Goal: Information Seeking & Learning: Learn about a topic

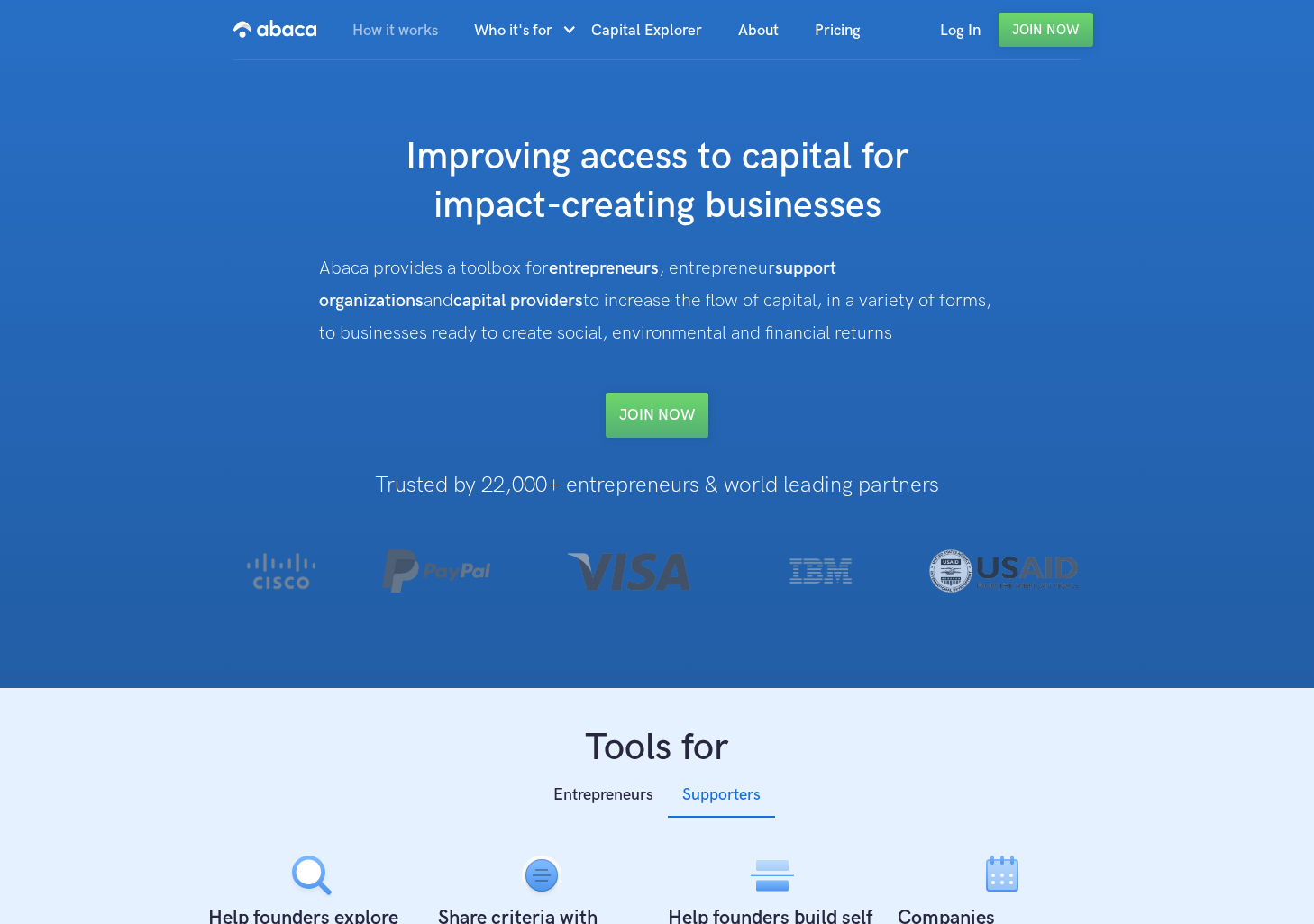
click at [395, 22] on link "How it works" at bounding box center [394, 30] width 121 height 61
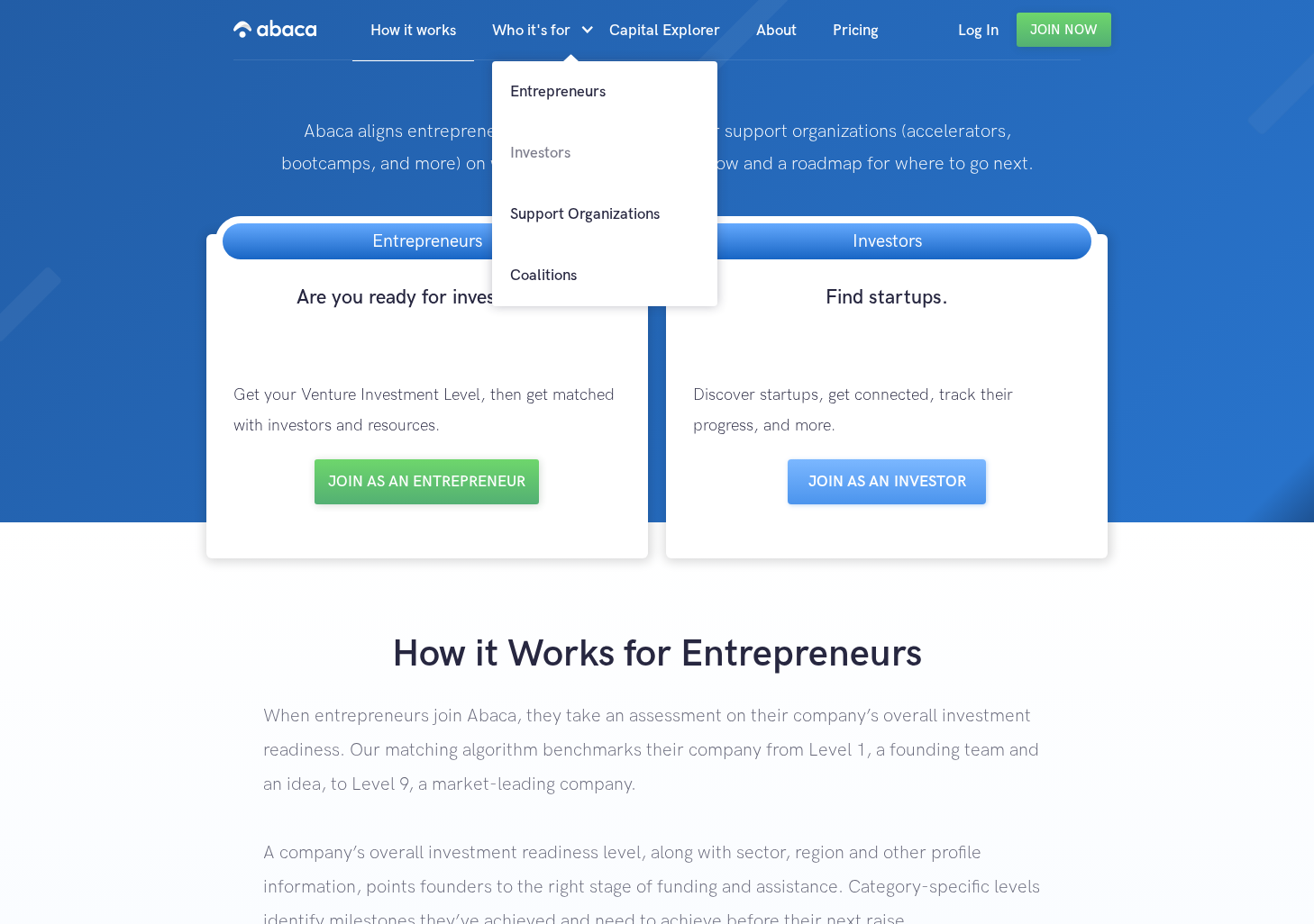
click at [534, 155] on link "Investors" at bounding box center [604, 152] width 226 height 61
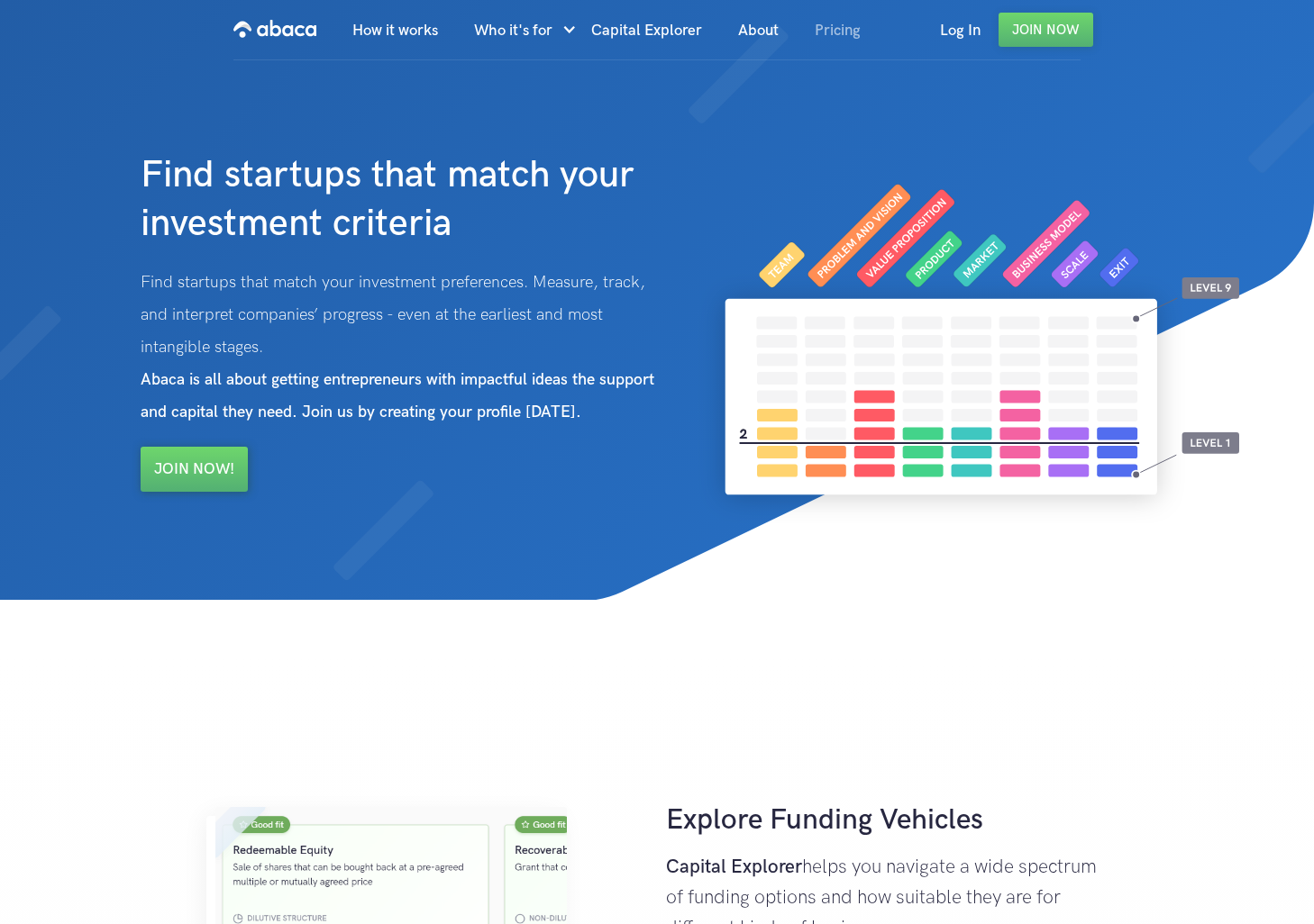
click at [825, 30] on link "Pricing" at bounding box center [837, 30] width 82 height 61
